Goal: Information Seeking & Learning: Compare options

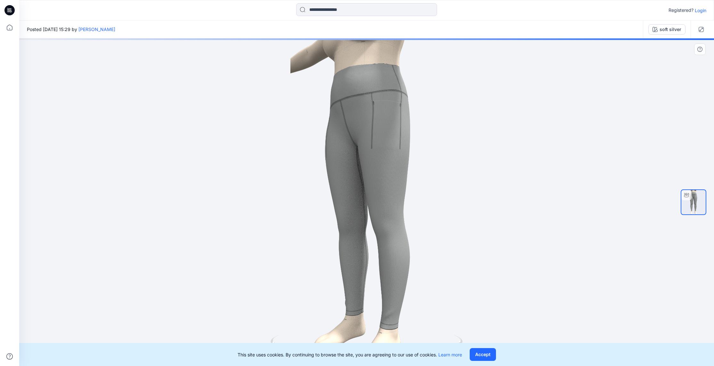
drag, startPoint x: 405, startPoint y: 156, endPoint x: 394, endPoint y: 211, distance: 55.6
click at [390, 211] on div at bounding box center [366, 202] width 694 height 328
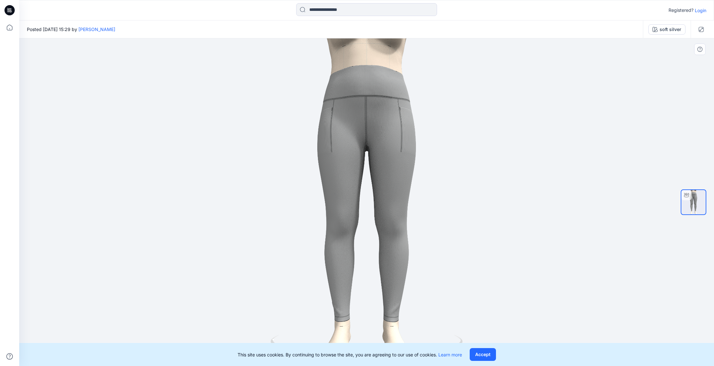
drag, startPoint x: 398, startPoint y: 233, endPoint x: 425, endPoint y: 193, distance: 47.9
click at [428, 194] on div at bounding box center [366, 202] width 694 height 328
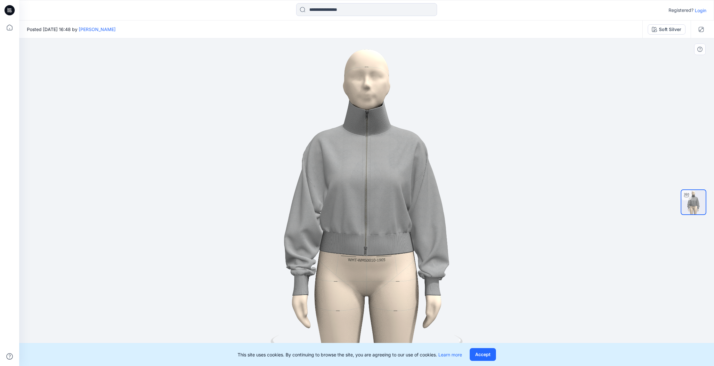
drag, startPoint x: 471, startPoint y: 218, endPoint x: 303, endPoint y: 212, distance: 168.8
click at [303, 214] on div at bounding box center [366, 202] width 694 height 328
